Goal: Navigation & Orientation: Find specific page/section

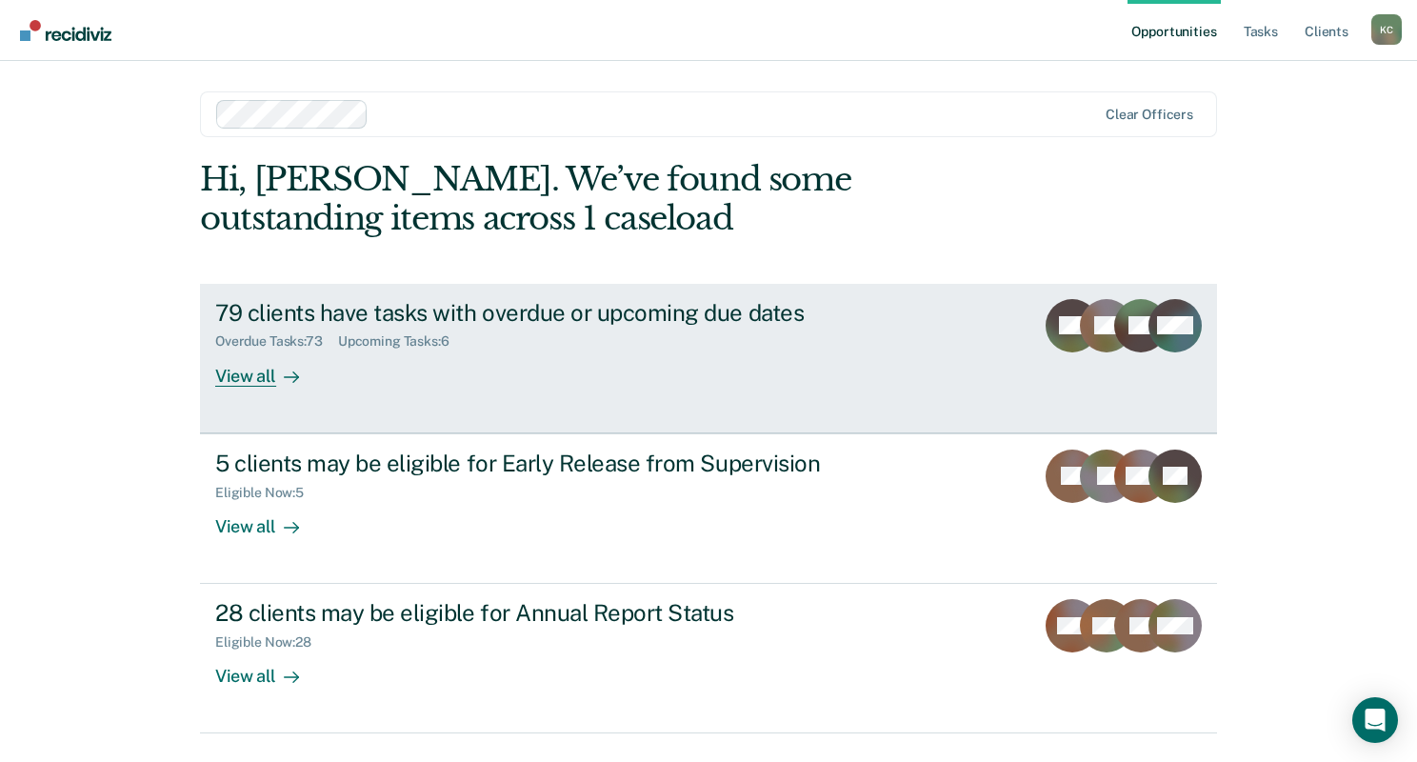
click at [234, 380] on div "View all" at bounding box center [268, 367] width 107 height 37
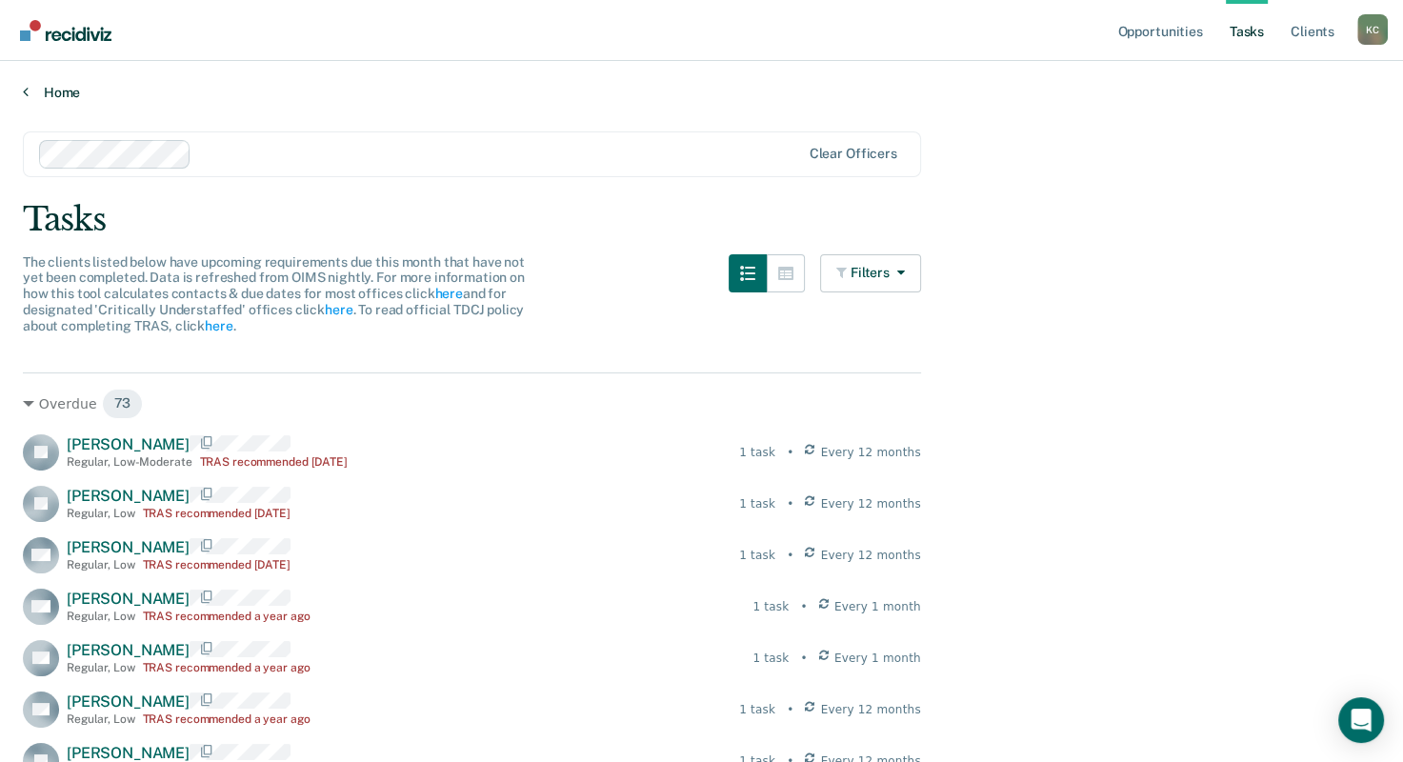
click at [54, 88] on link "Home" at bounding box center [701, 92] width 1357 height 17
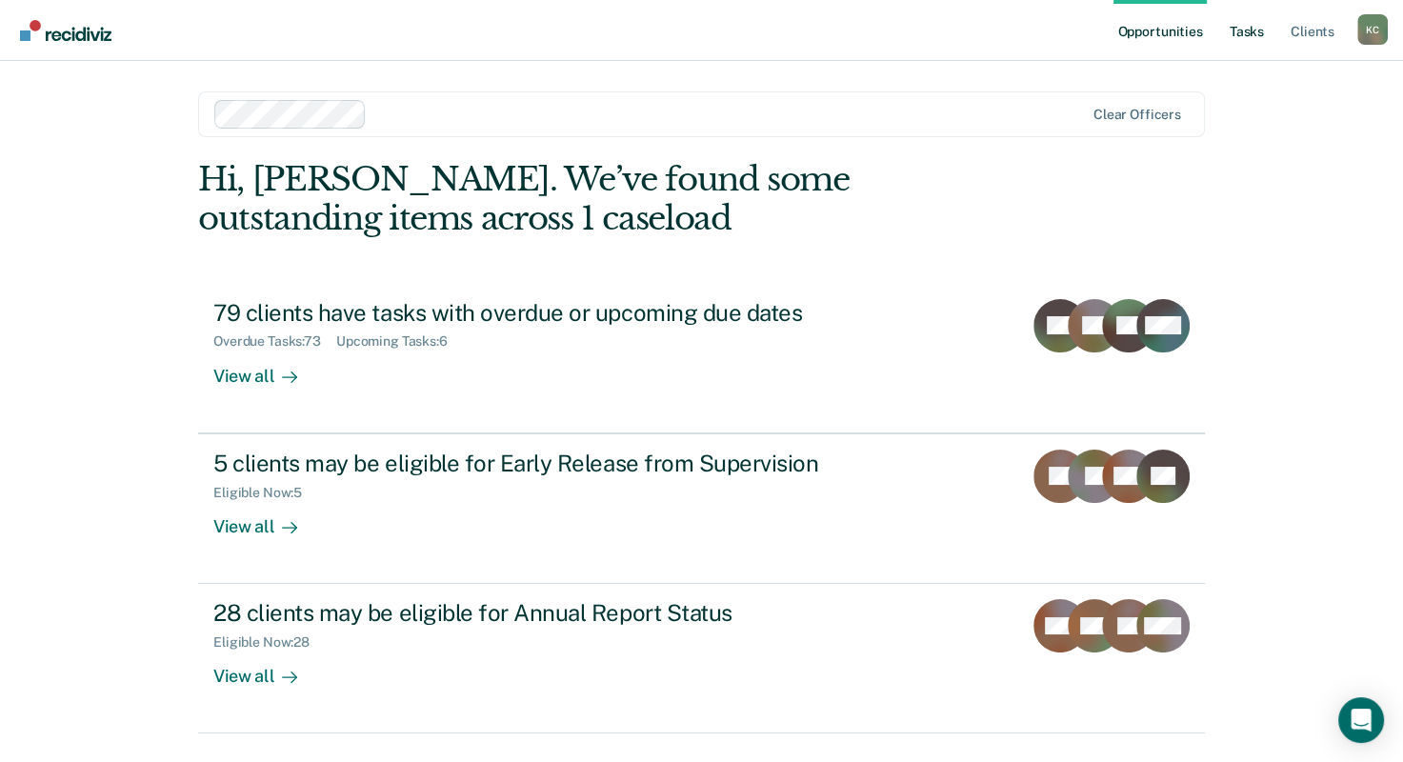
click at [1253, 31] on link "Tasks" at bounding box center [1246, 30] width 42 height 61
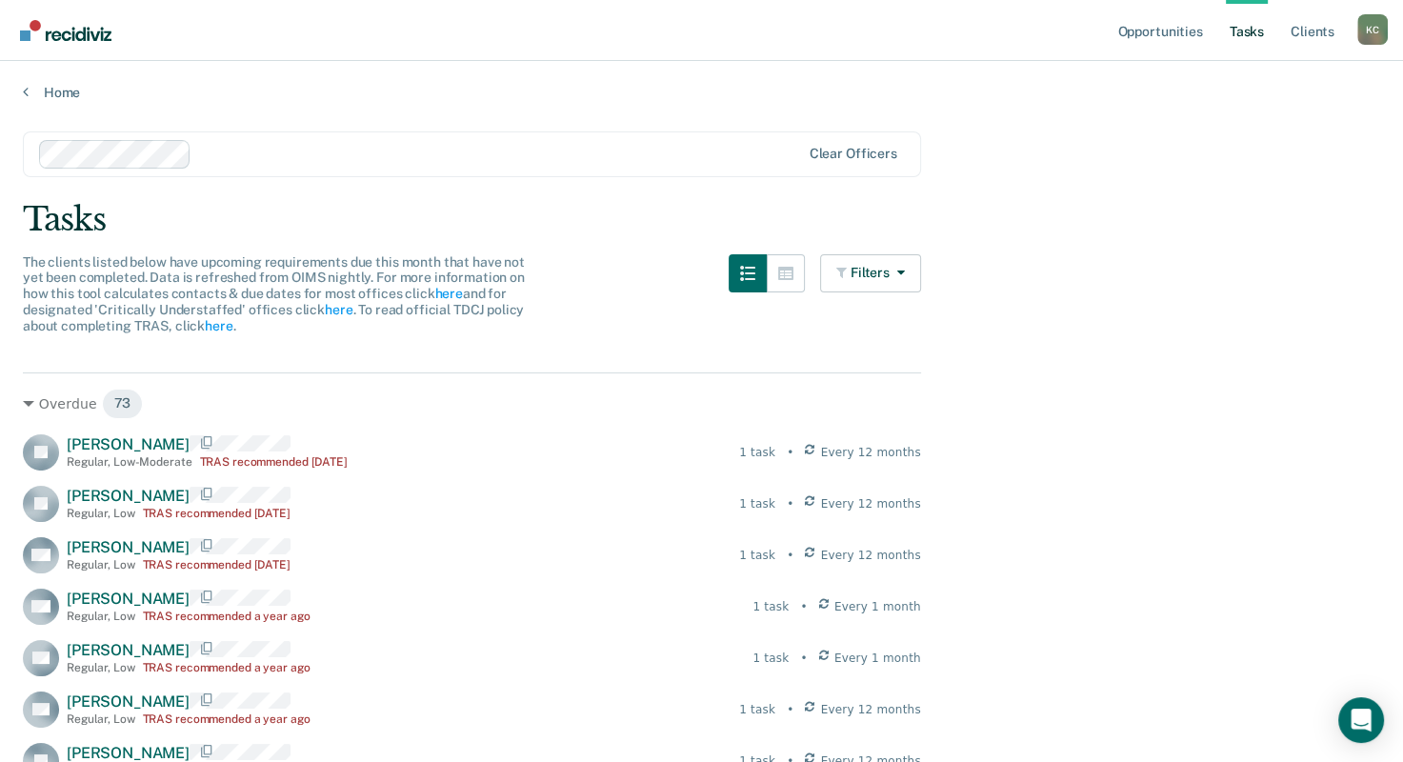
click at [1279, 28] on ul "Opportunities Tasks Client s" at bounding box center [1235, 30] width 244 height 61
click at [1295, 34] on link "Client s" at bounding box center [1311, 30] width 51 height 61
